Goal: Task Accomplishment & Management: Manage account settings

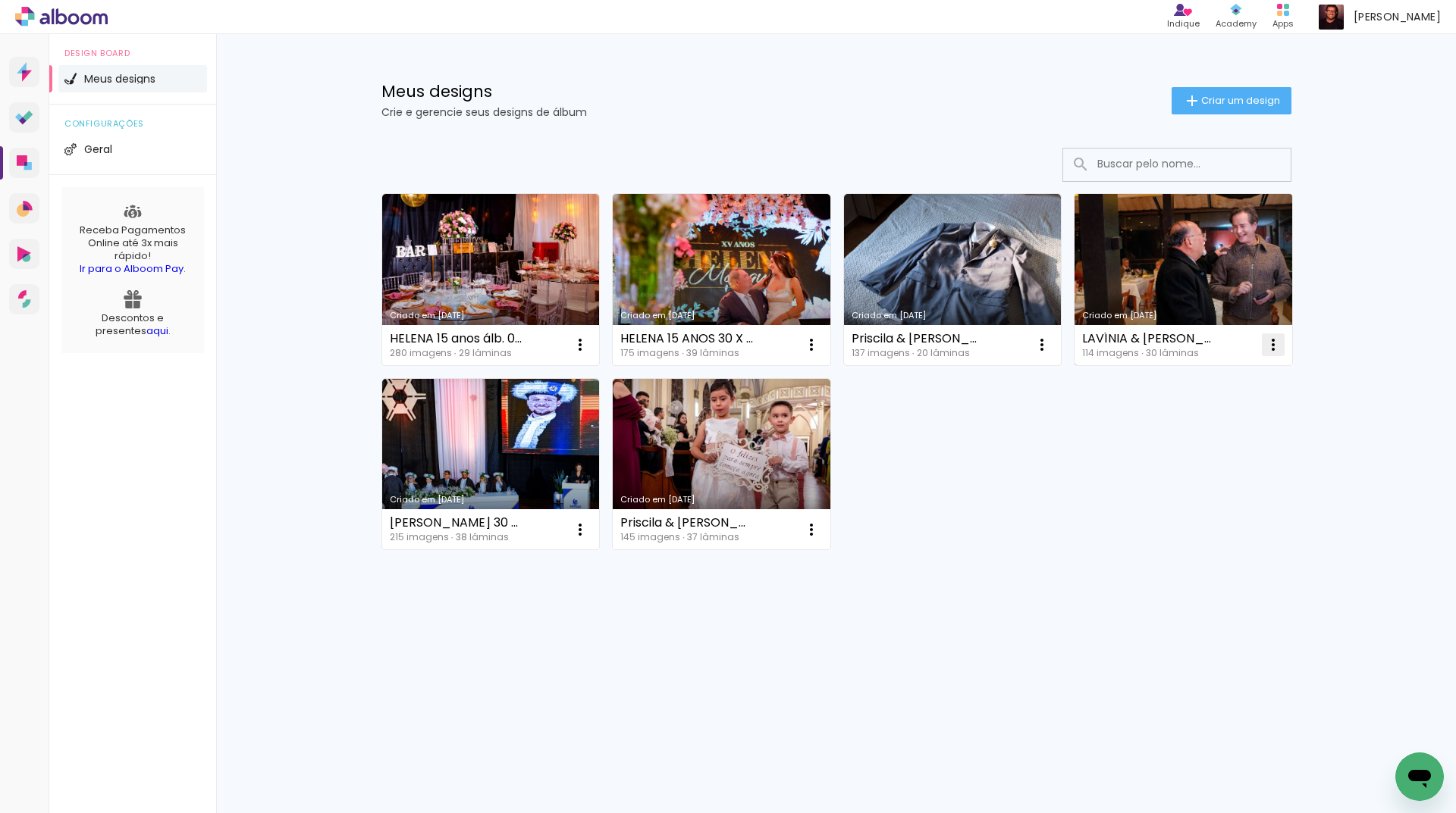
click at [1276, 342] on iron-icon at bounding box center [1273, 344] width 18 height 18
click at [1209, 451] on paper-item "Excluir" at bounding box center [1212, 445] width 149 height 30
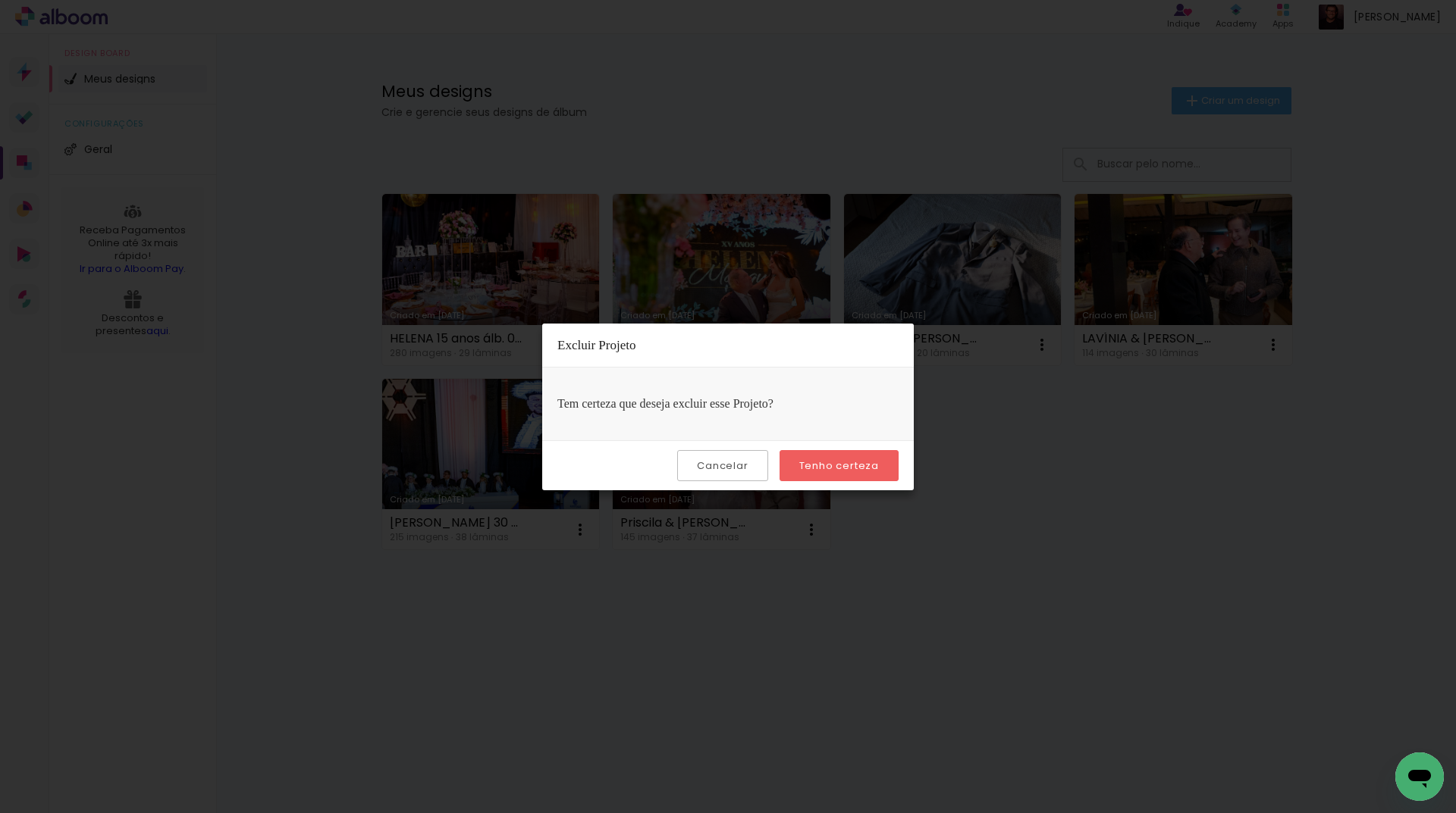
click at [863, 473] on paper-button "Tenho certeza" at bounding box center [838, 466] width 119 height 31
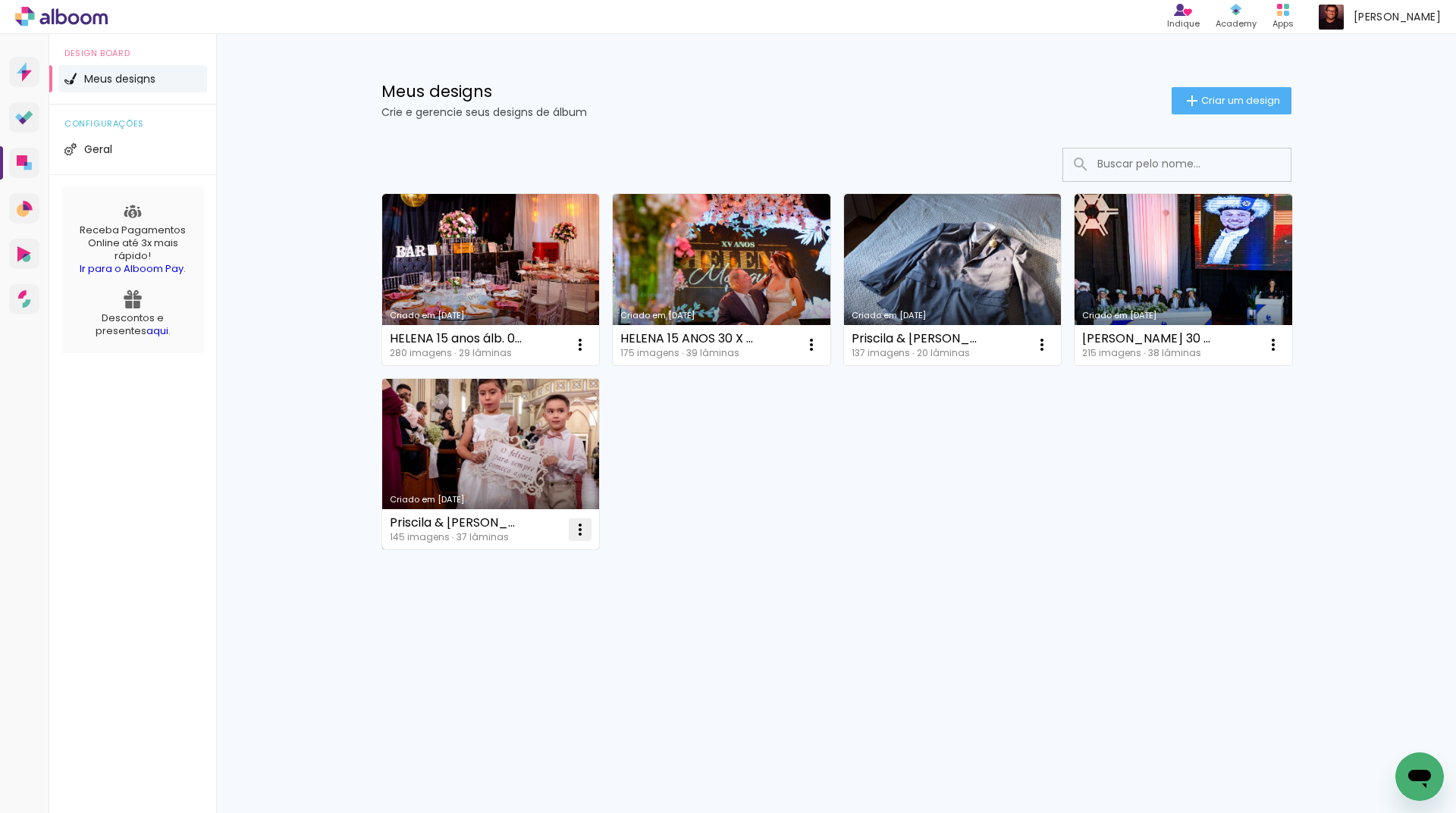
click at [582, 539] on paper-icon-button at bounding box center [580, 530] width 30 height 30
click at [545, 626] on paper-item "Excluir" at bounding box center [519, 630] width 149 height 30
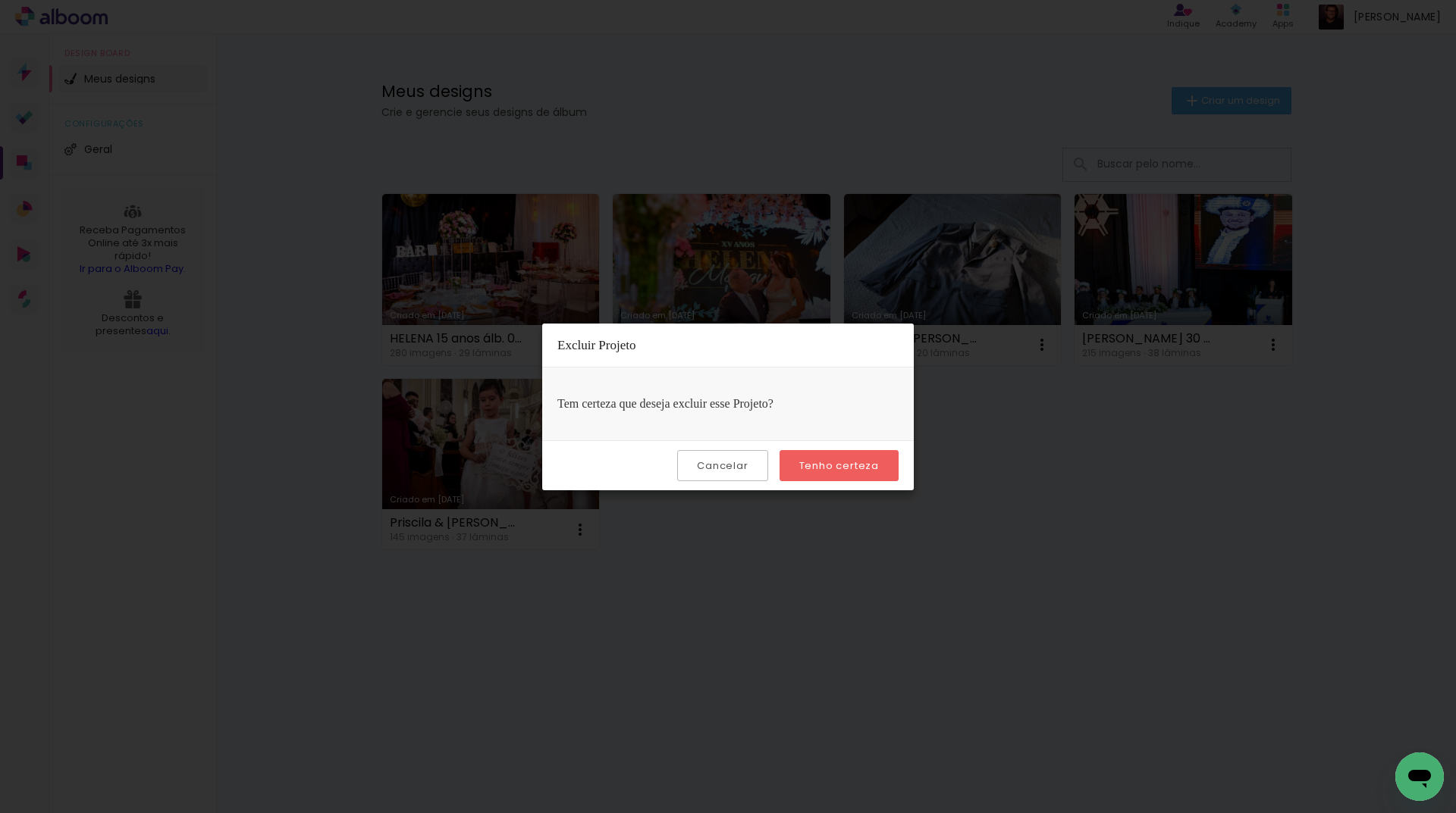
click at [0, 0] on slot "Tenho certeza" at bounding box center [0, 0] width 0 height 0
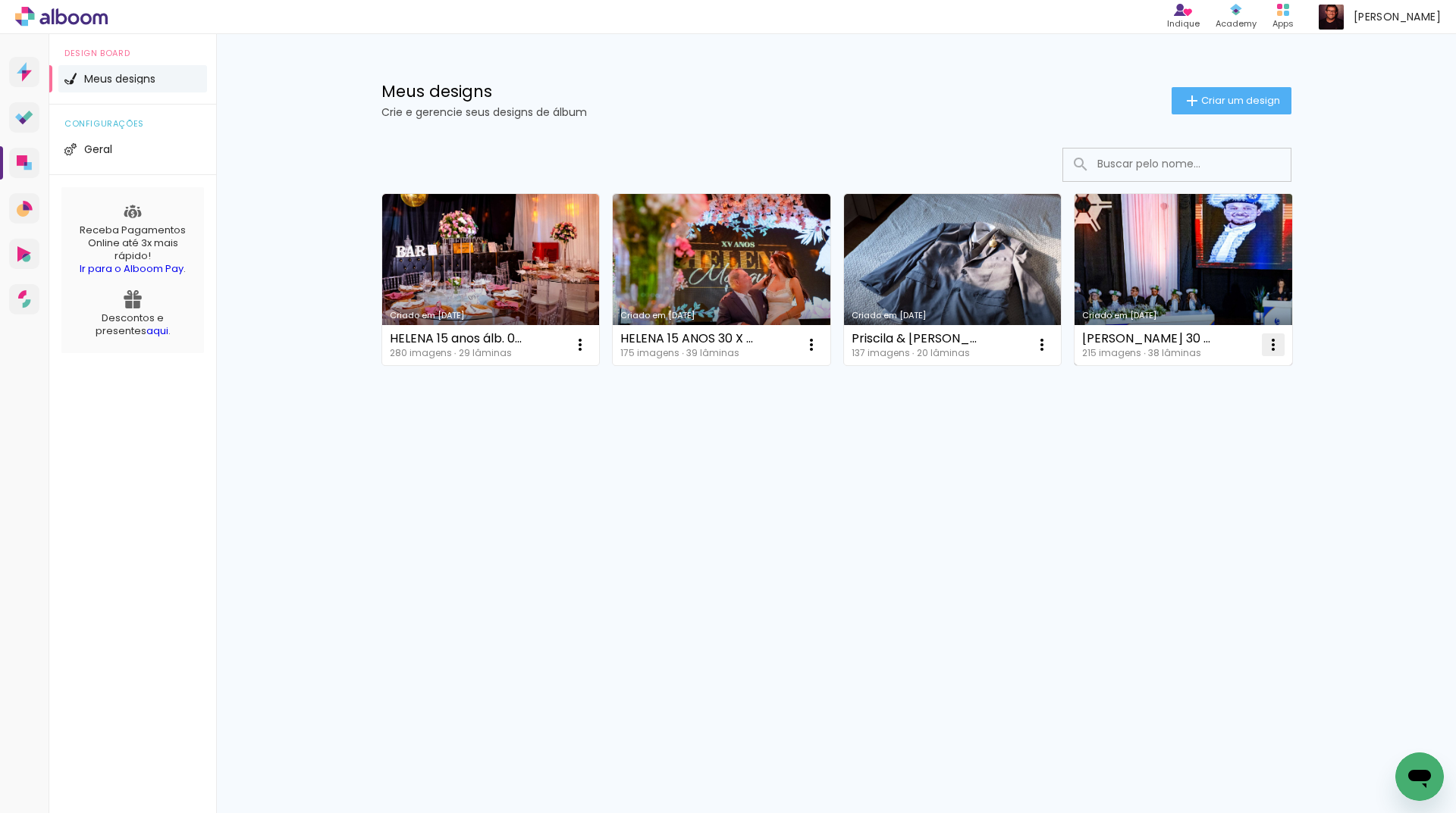
click at [1269, 350] on iron-icon at bounding box center [1273, 344] width 18 height 18
click at [1206, 451] on paper-item "Excluir" at bounding box center [1212, 445] width 149 height 30
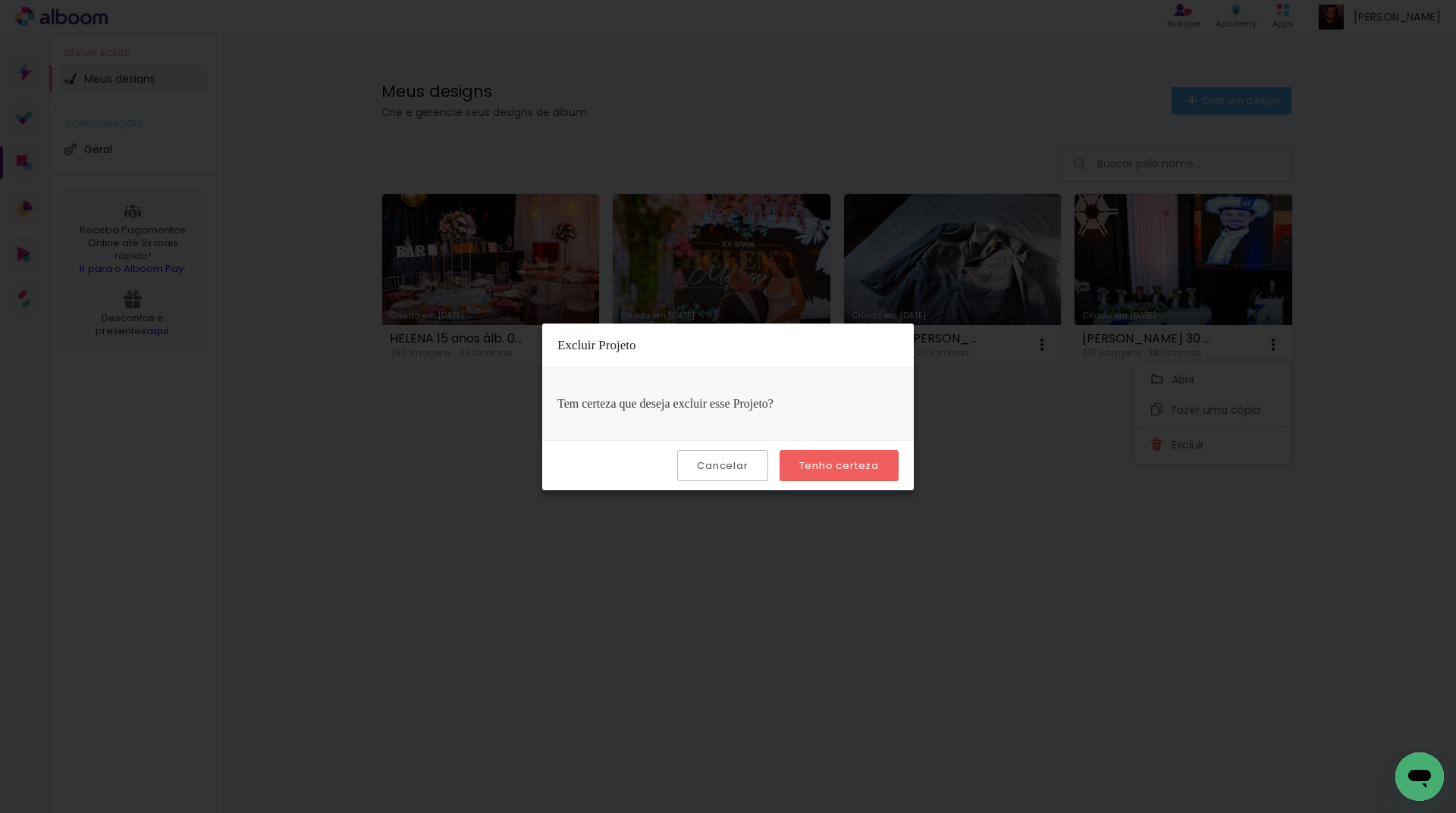
click at [0, 0] on slot "Tenho certeza" at bounding box center [0, 0] width 0 height 0
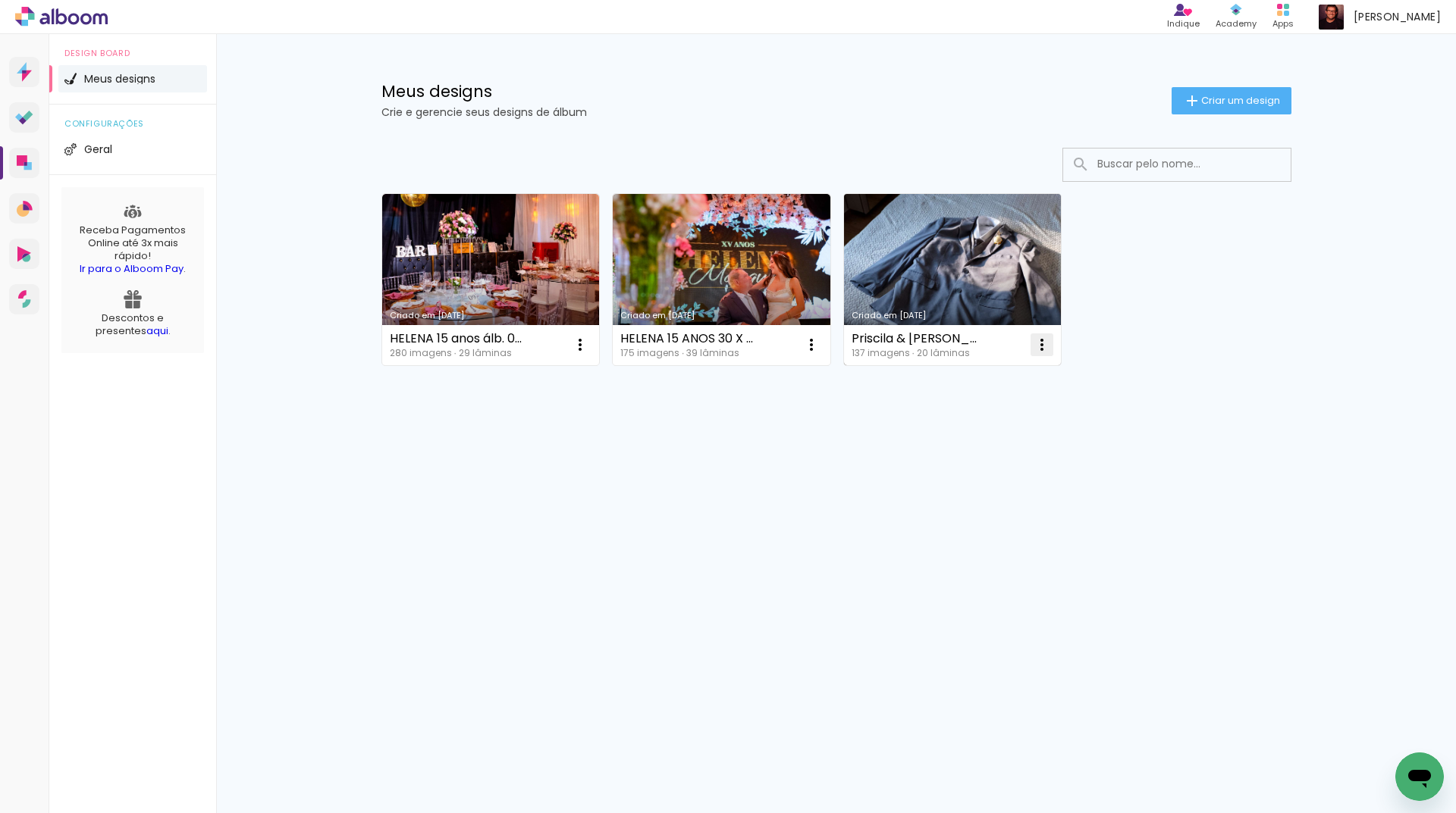
click at [1043, 349] on iron-icon at bounding box center [1041, 344] width 18 height 18
click at [968, 451] on span "Excluir" at bounding box center [957, 444] width 32 height 10
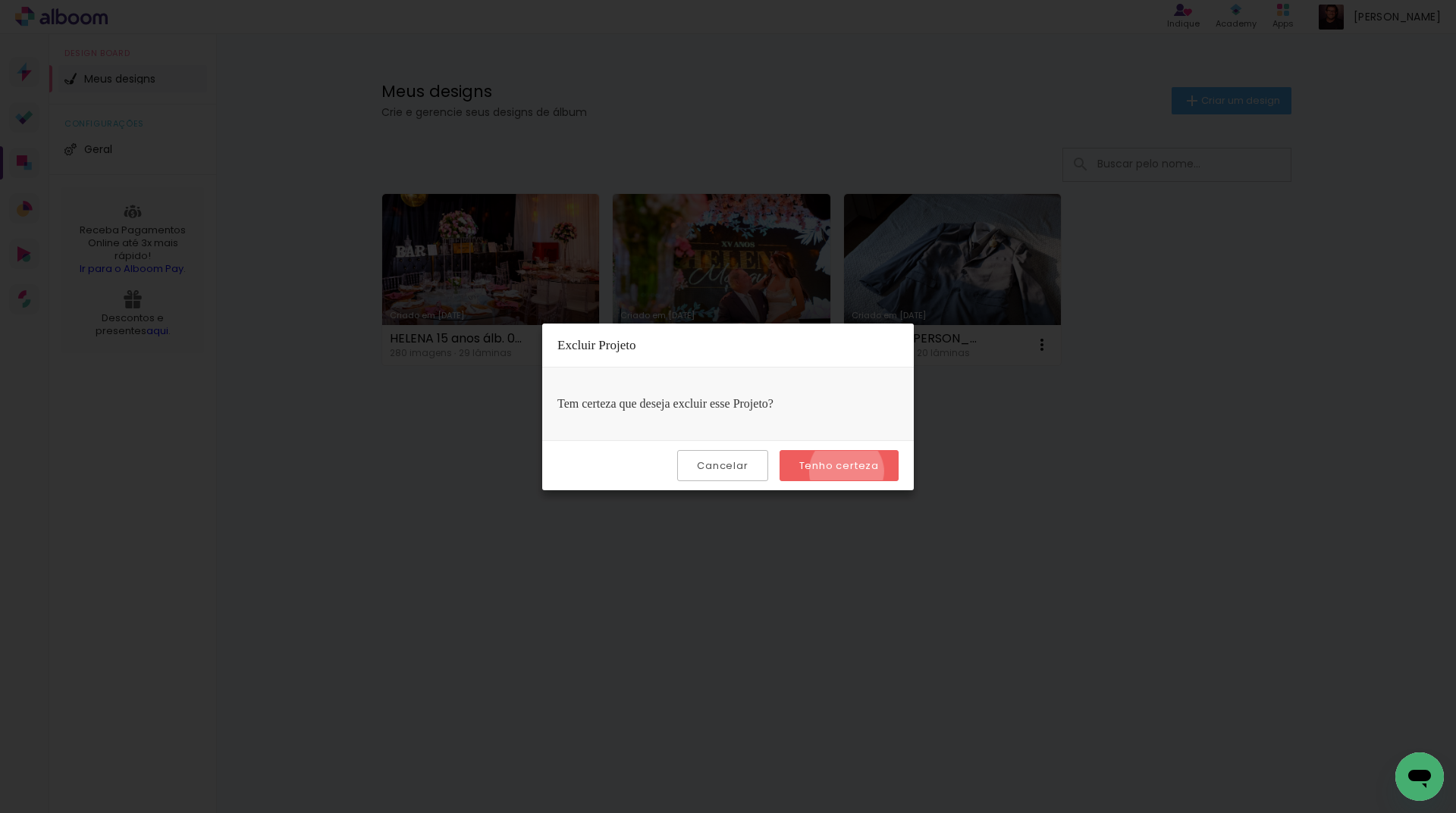
click at [0, 0] on slot "Tenho certeza" at bounding box center [0, 0] width 0 height 0
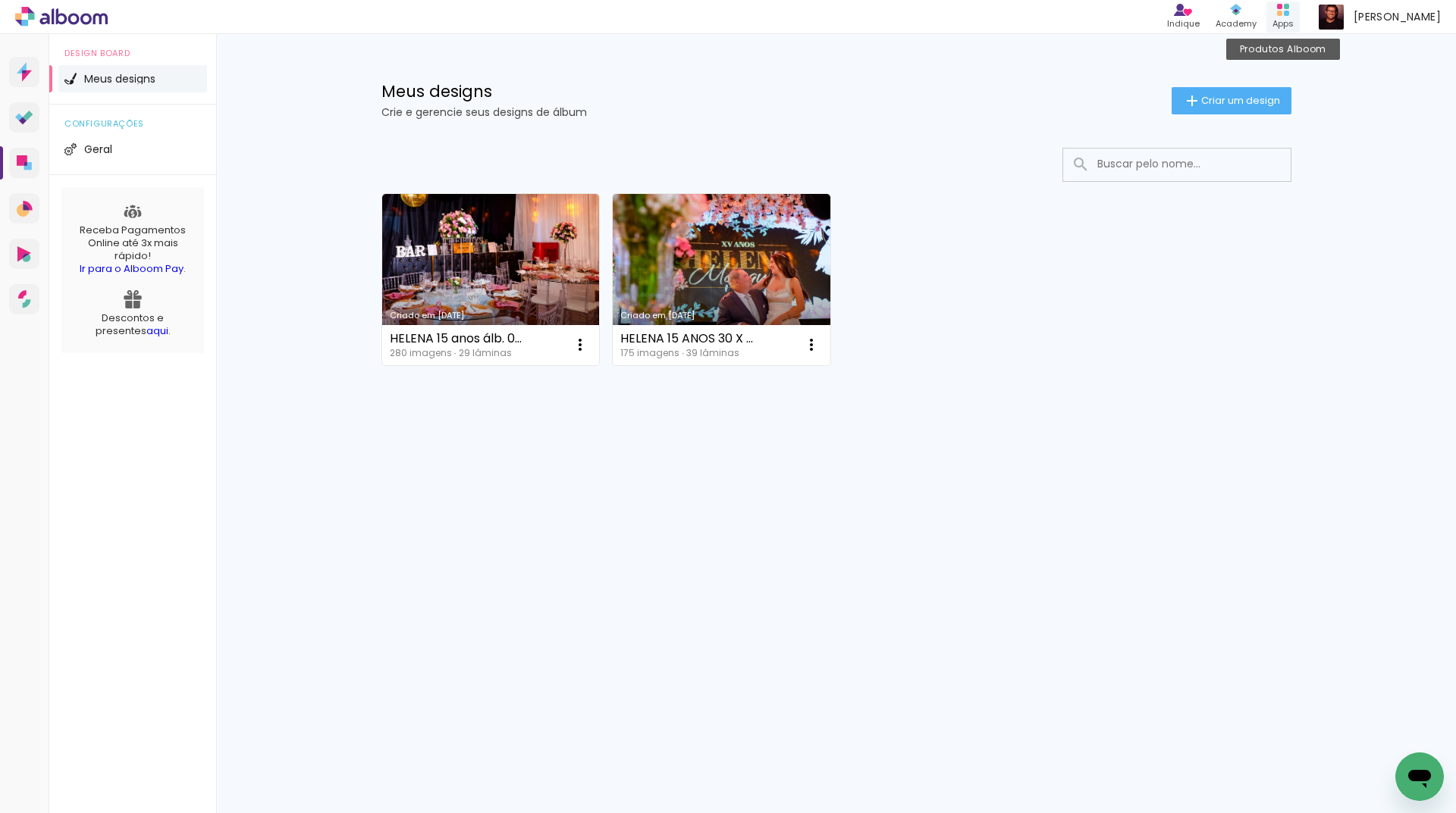
click at [1289, 22] on div "Apps" at bounding box center [1283, 24] width 21 height 13
